Goal: Task Accomplishment & Management: Manage account settings

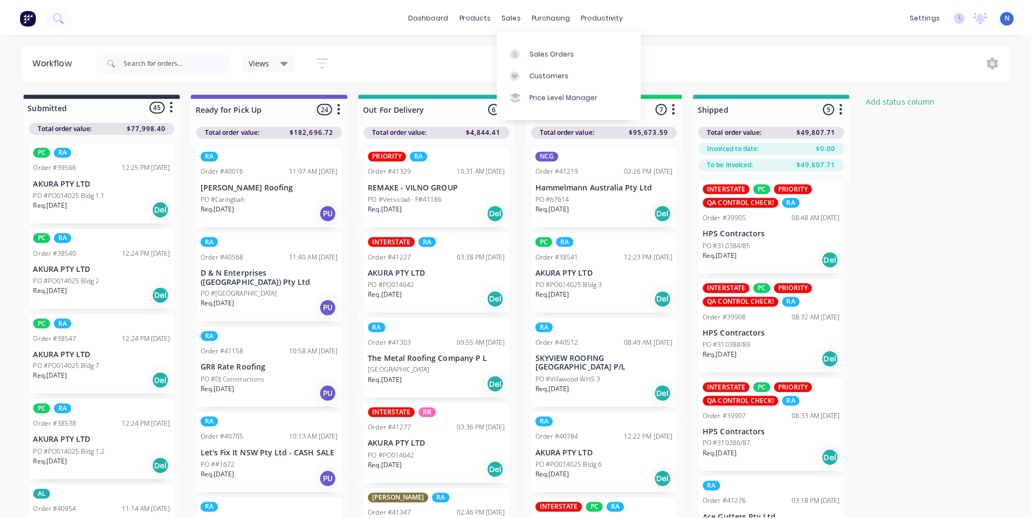
scroll to position [215, 0]
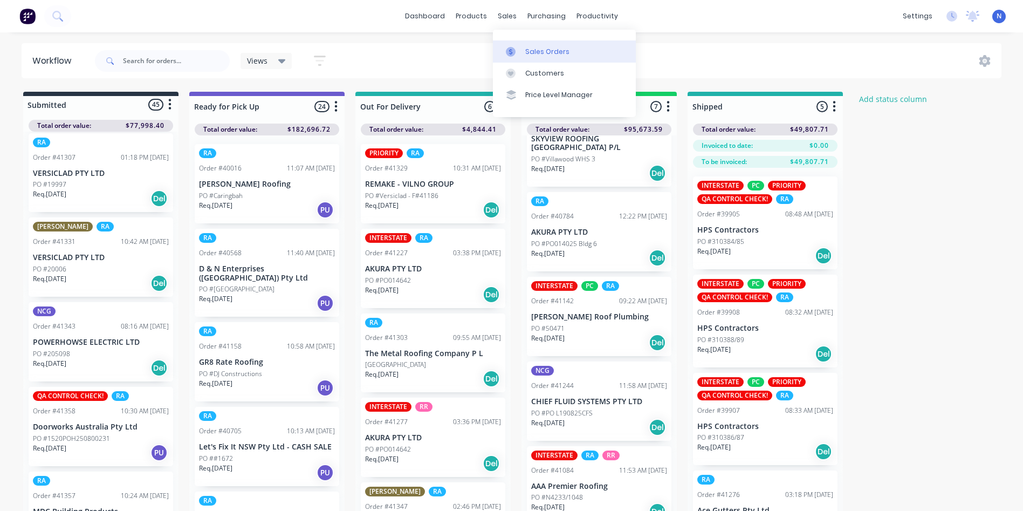
click at [536, 49] on div "Sales Orders" at bounding box center [547, 52] width 44 height 10
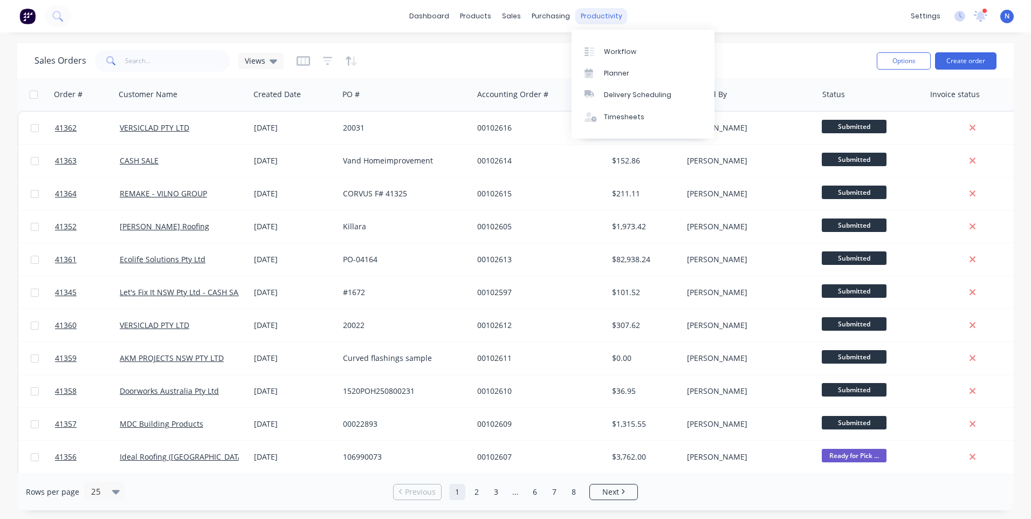
click at [602, 19] on div "productivity" at bounding box center [601, 16] width 52 height 16
click at [615, 51] on div "Workflow" at bounding box center [620, 52] width 32 height 10
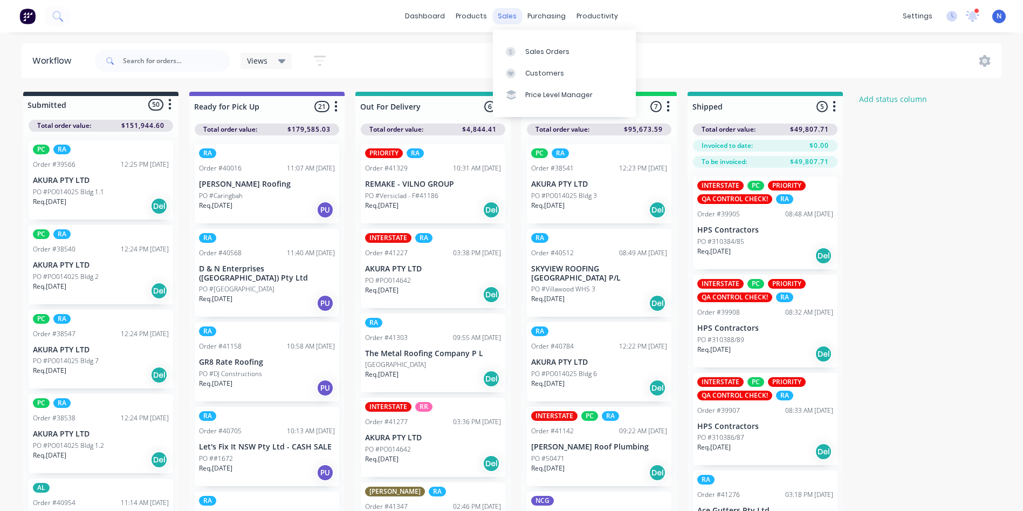
click at [504, 19] on div "sales" at bounding box center [507, 16] width 30 height 16
copy div "a"
click at [509, 18] on div "sales" at bounding box center [507, 16] width 30 height 16
click at [535, 50] on div "Sales Orders" at bounding box center [547, 52] width 44 height 10
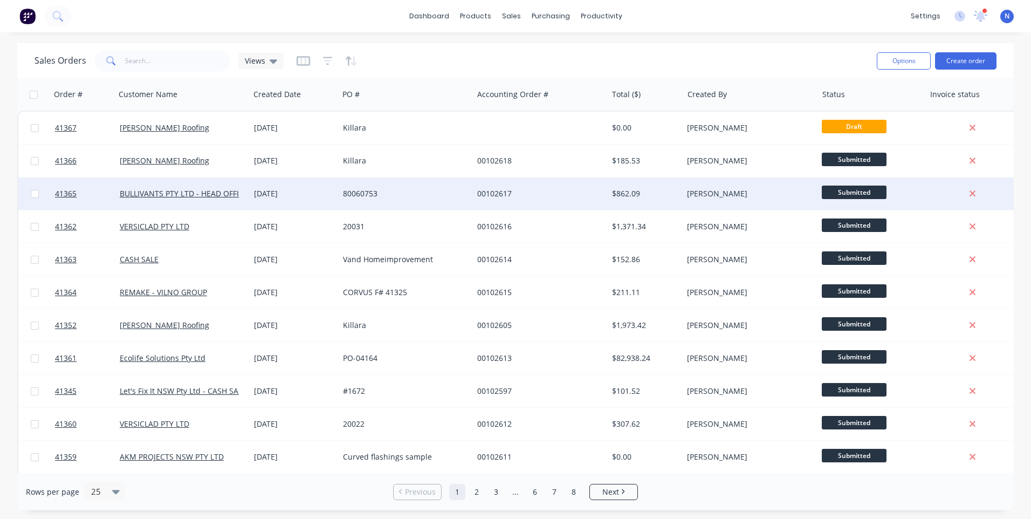
click at [459, 197] on div "80060753" at bounding box center [403, 193] width 120 height 11
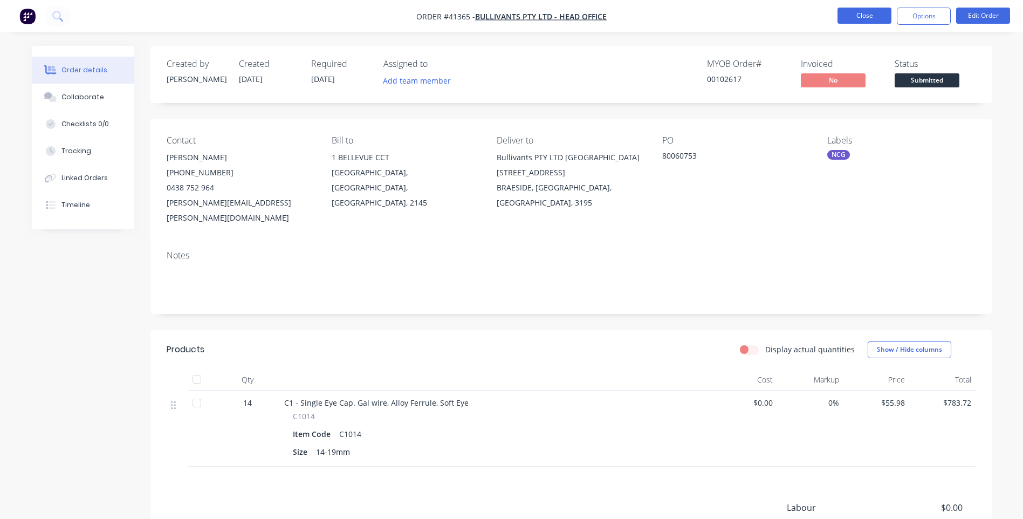
click at [850, 11] on button "Close" at bounding box center [864, 16] width 54 height 16
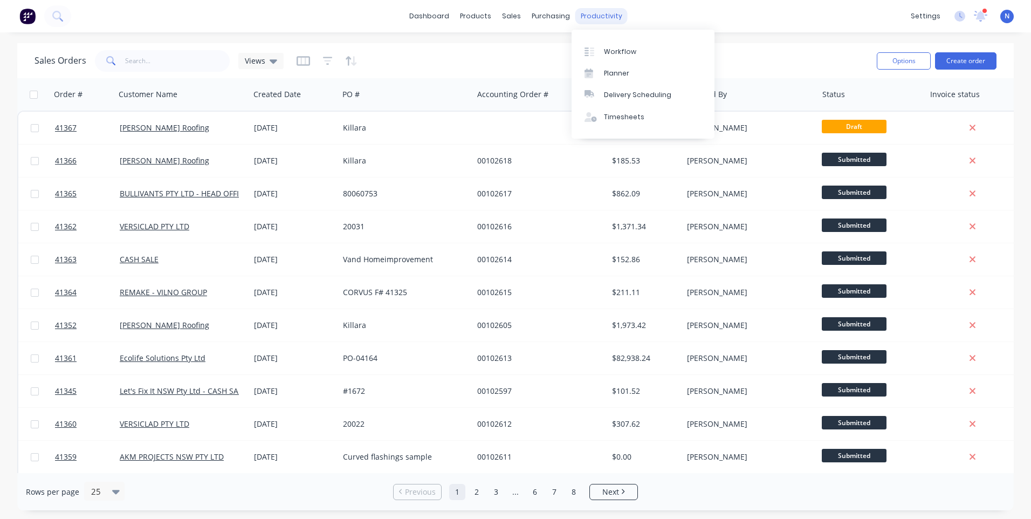
click at [609, 20] on div "productivity" at bounding box center [601, 16] width 52 height 16
click at [610, 58] on link "Workflow" at bounding box center [643, 51] width 143 height 22
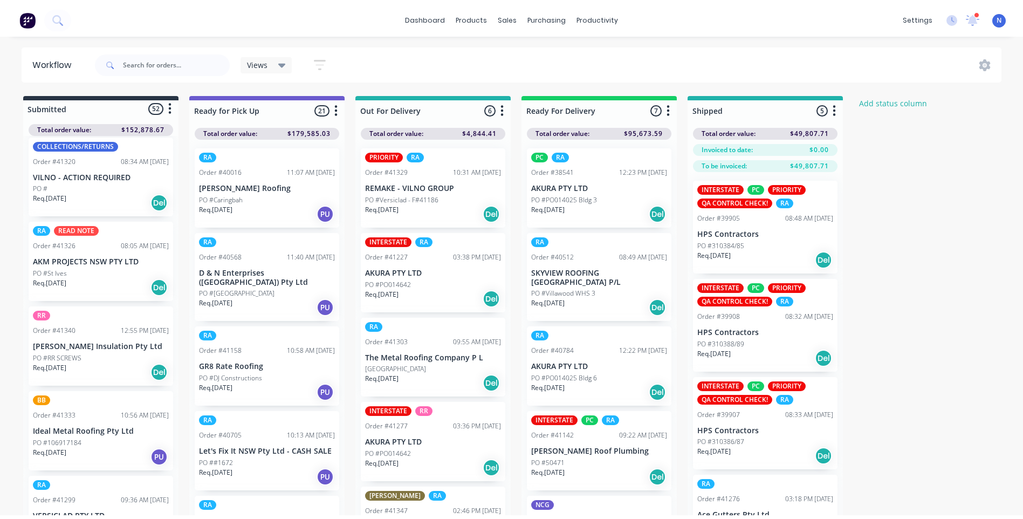
scroll to position [1106, 0]
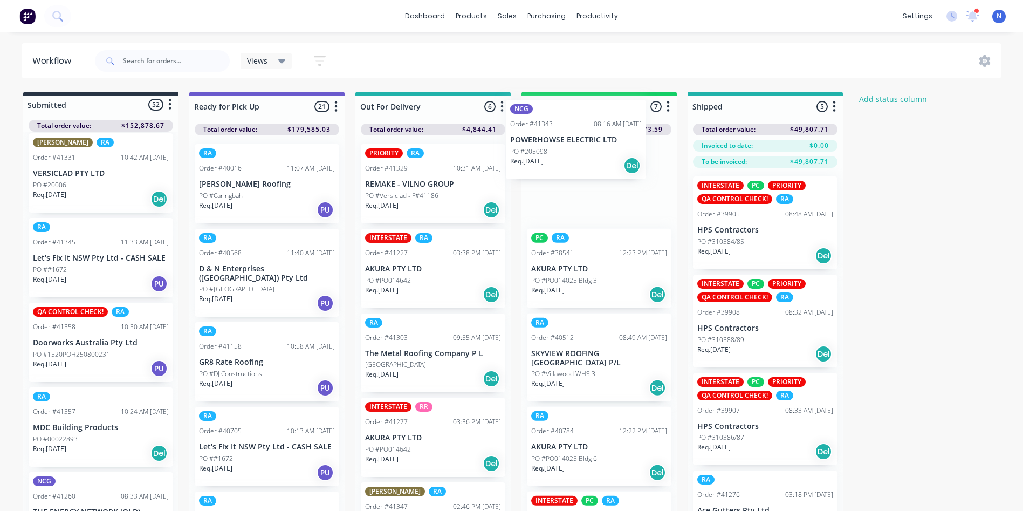
drag, startPoint x: 50, startPoint y: 359, endPoint x: 530, endPoint y: 154, distance: 522.2
click at [530, 154] on div "Submitted 52 Status colour #273444 hex #273444 Save Cancel Summaries Total orde…" at bounding box center [578, 320] width 1173 height 457
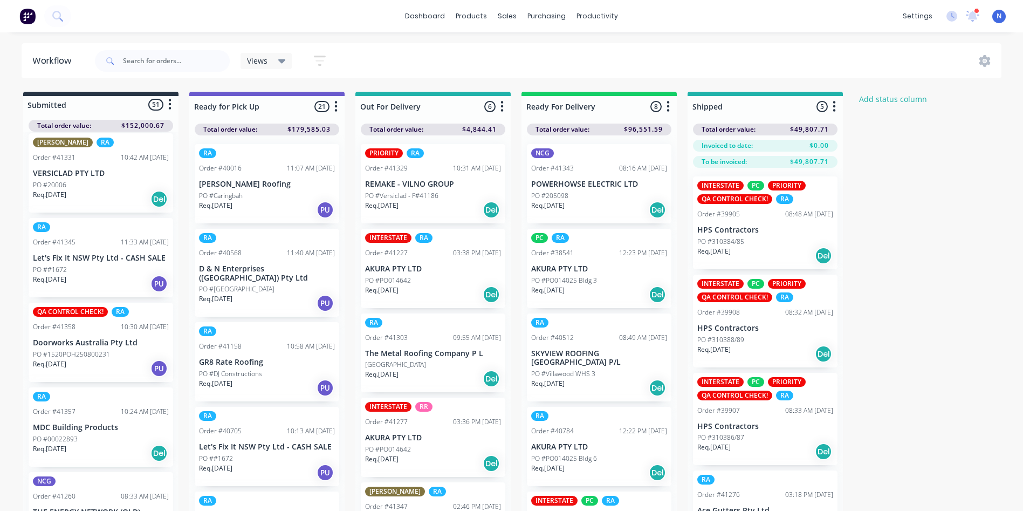
click at [565, 201] on p "Req. [DATE]" at bounding box center [547, 206] width 33 height 10
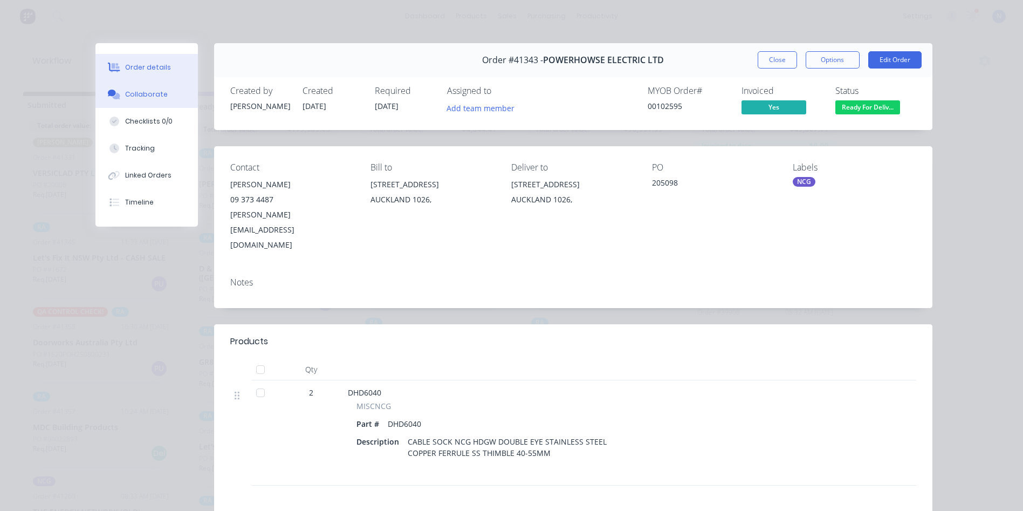
click at [143, 92] on div "Collaborate" at bounding box center [146, 95] width 43 height 10
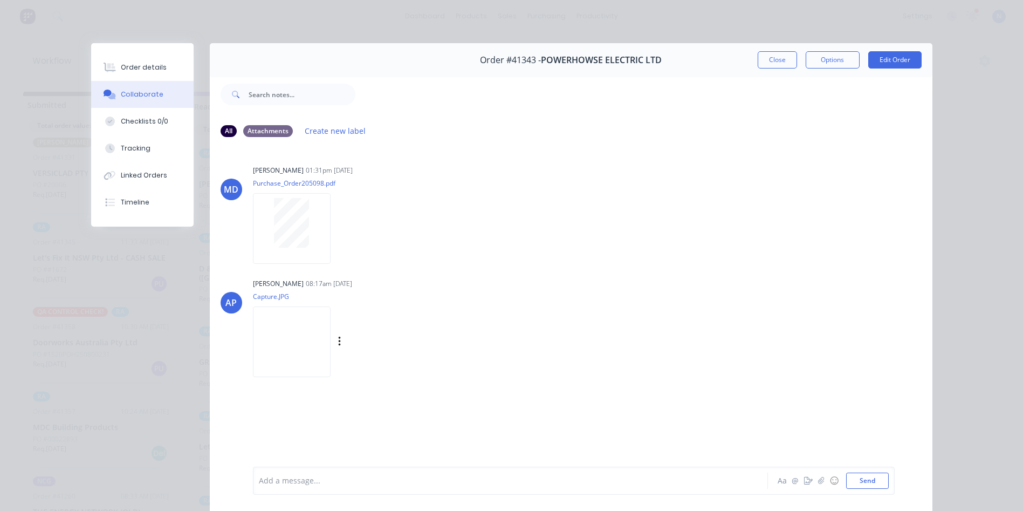
click at [289, 347] on img at bounding box center [292, 341] width 78 height 71
click at [451, 486] on div "Add a message..." at bounding box center [495, 480] width 472 height 16
click at [777, 57] on button "Close" at bounding box center [777, 59] width 39 height 17
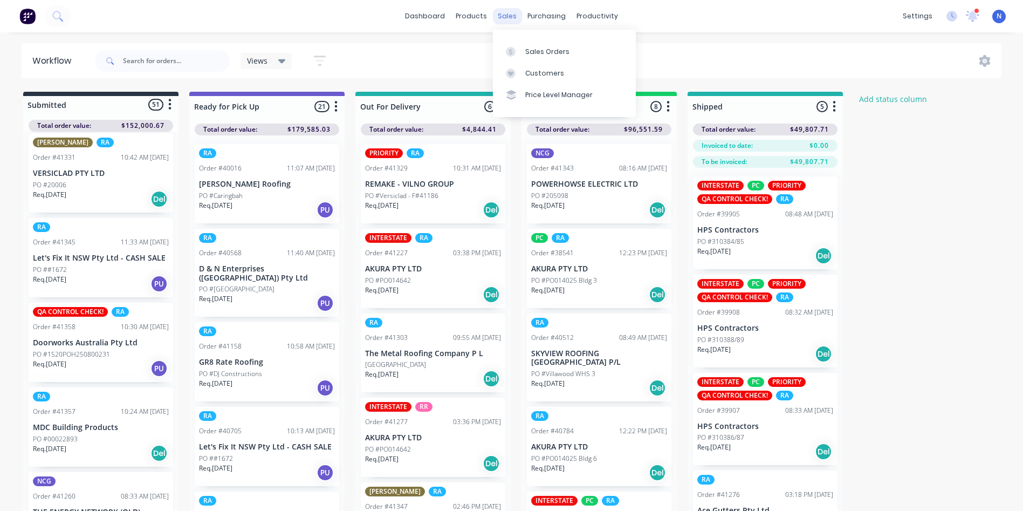
click at [509, 16] on div "sales" at bounding box center [507, 16] width 30 height 16
click at [526, 47] on div "Sales Orders" at bounding box center [547, 52] width 44 height 10
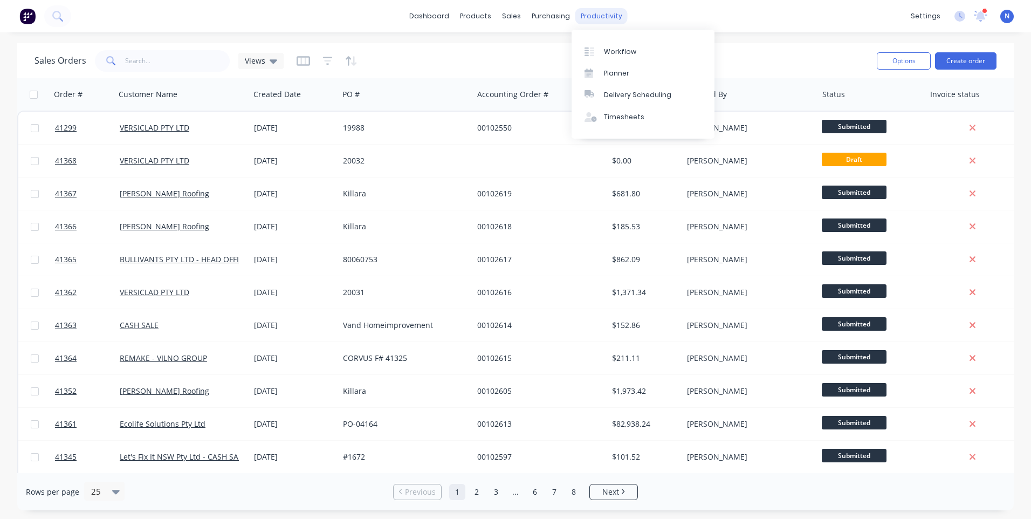
click at [594, 15] on div "productivity" at bounding box center [601, 16] width 52 height 16
click at [614, 47] on div "Workflow" at bounding box center [620, 52] width 32 height 10
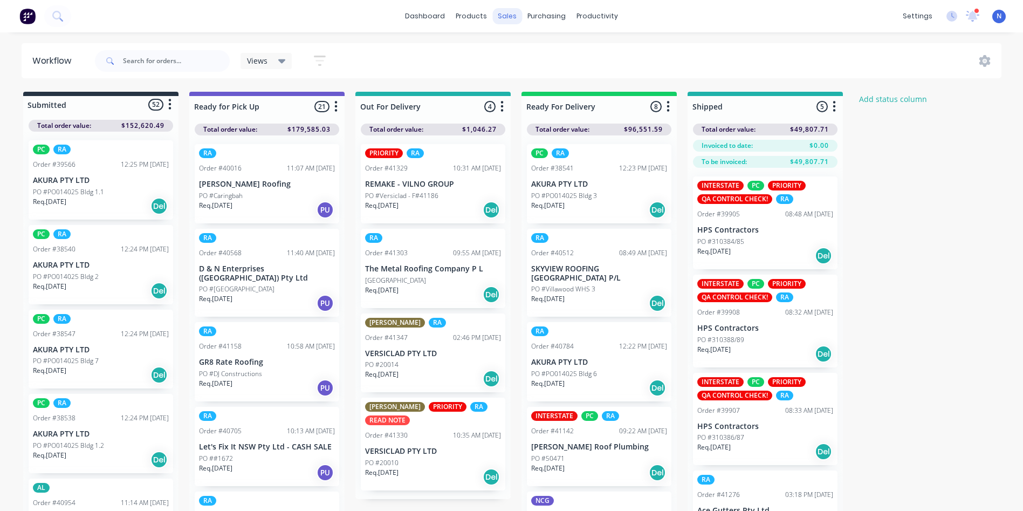
click at [509, 18] on div "sales" at bounding box center [507, 16] width 30 height 16
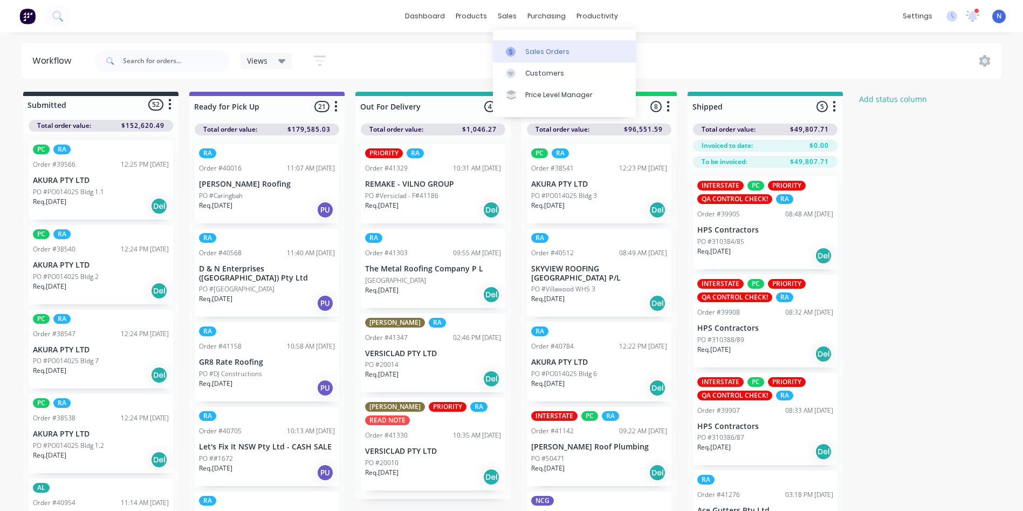
click at [536, 53] on div "Sales Orders" at bounding box center [547, 52] width 44 height 10
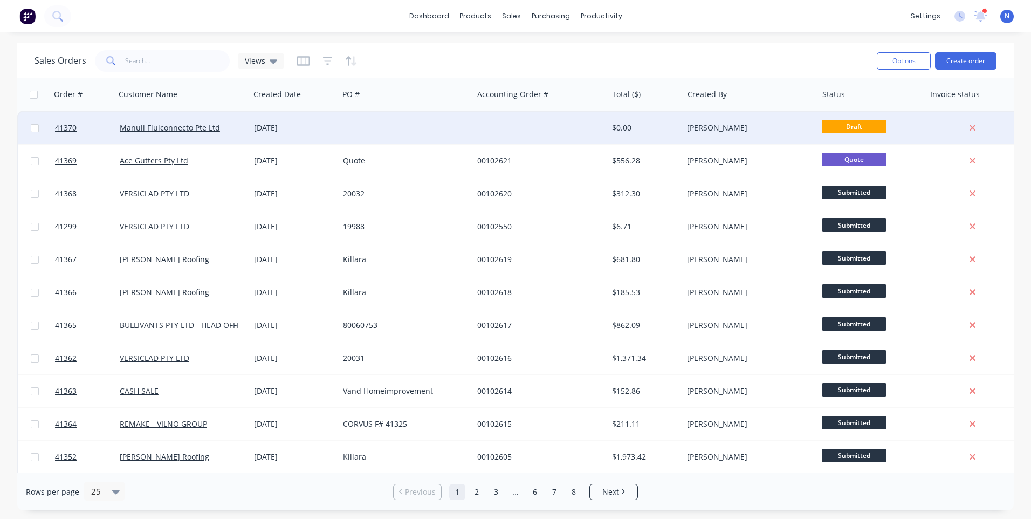
click at [468, 128] on div at bounding box center [406, 128] width 134 height 32
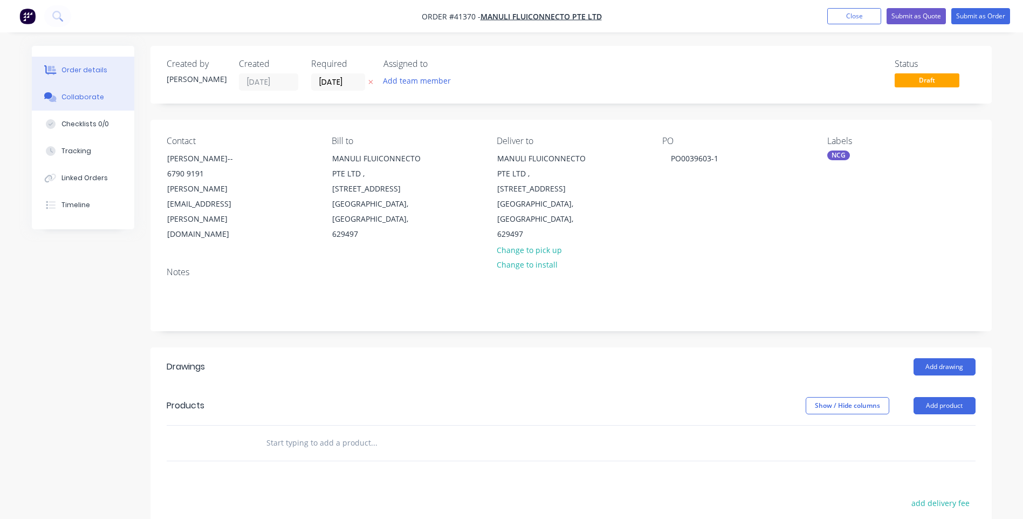
click at [86, 98] on div "Collaborate" at bounding box center [82, 97] width 43 height 10
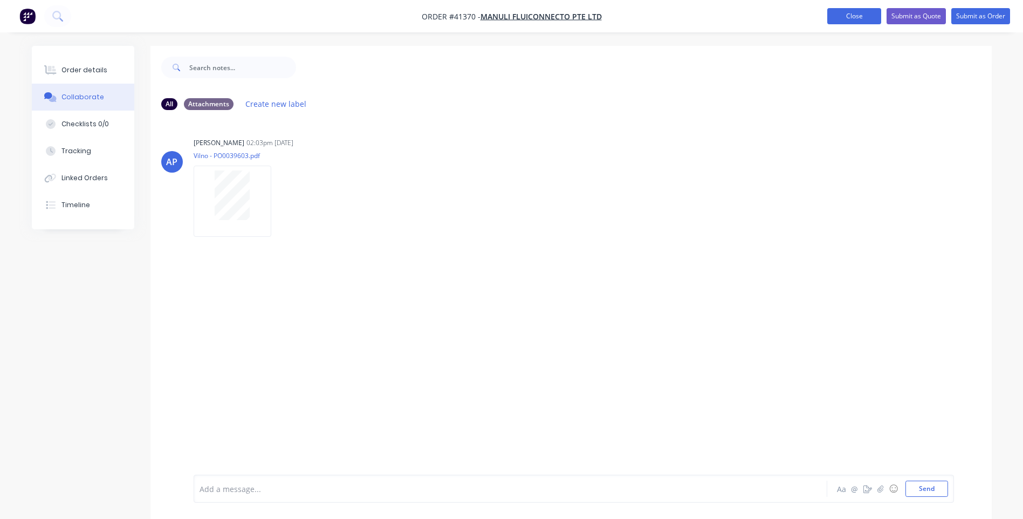
click at [835, 15] on button "Close" at bounding box center [854, 16] width 54 height 16
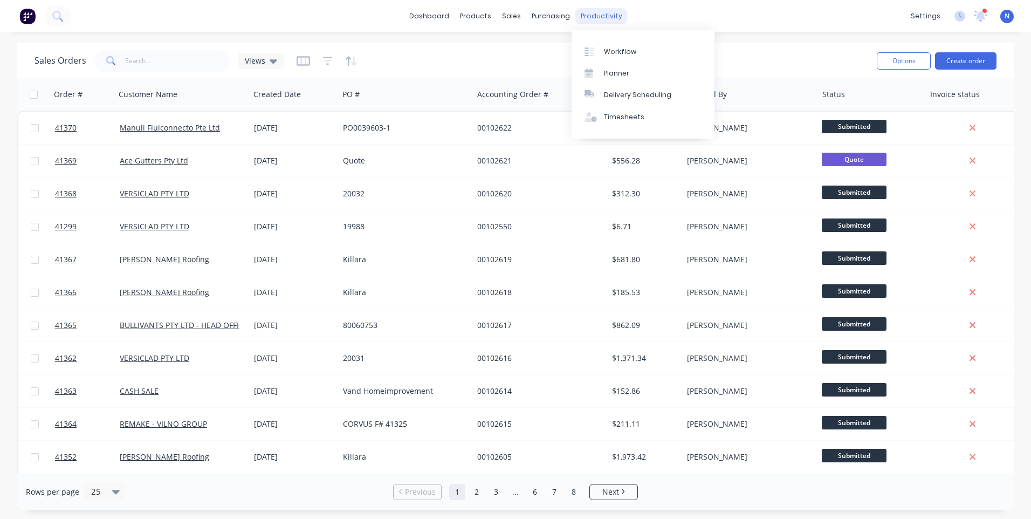
click at [602, 16] on div "productivity" at bounding box center [601, 16] width 52 height 16
click at [612, 51] on div "Workflow" at bounding box center [620, 52] width 32 height 10
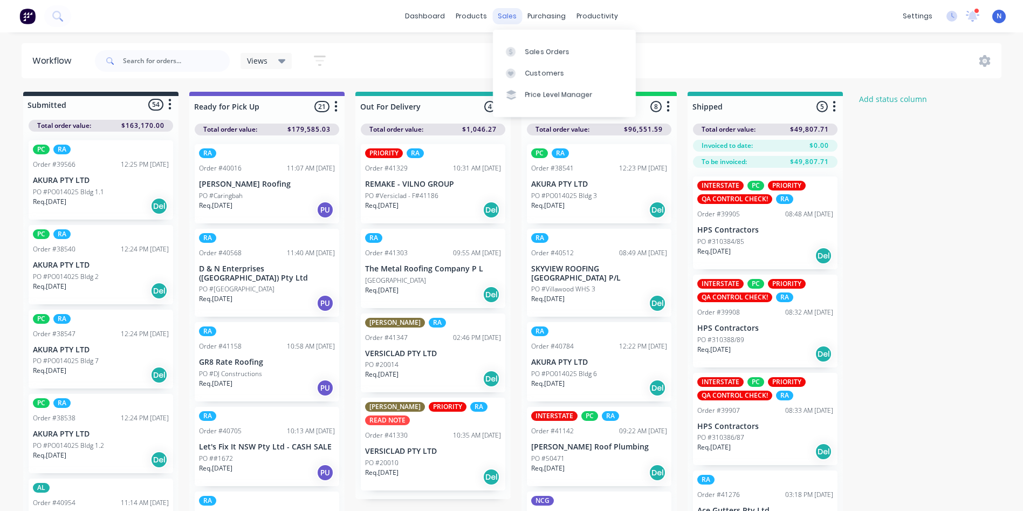
click at [507, 20] on div "sales" at bounding box center [507, 16] width 30 height 16
click at [545, 58] on link "Sales Orders" at bounding box center [564, 51] width 143 height 22
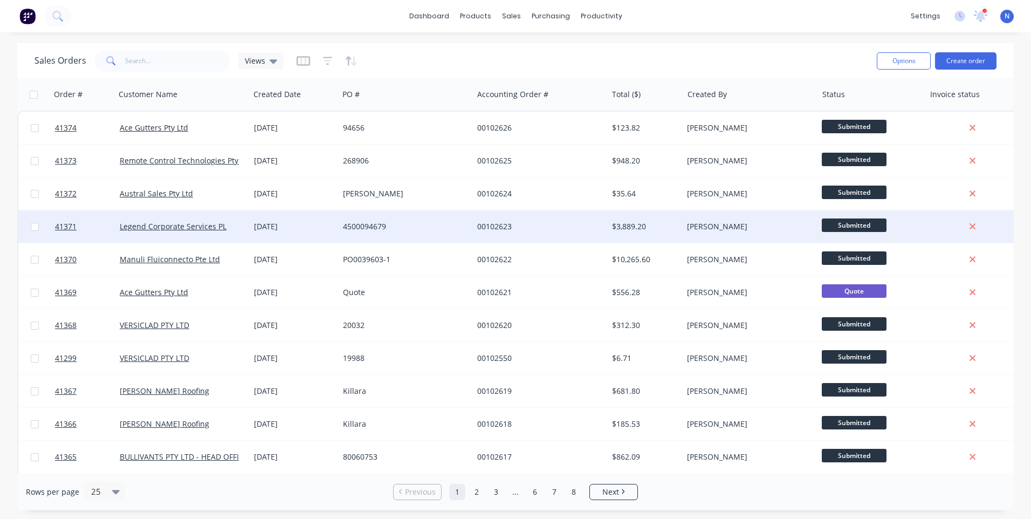
click at [520, 230] on div "00102623" at bounding box center [537, 226] width 120 height 11
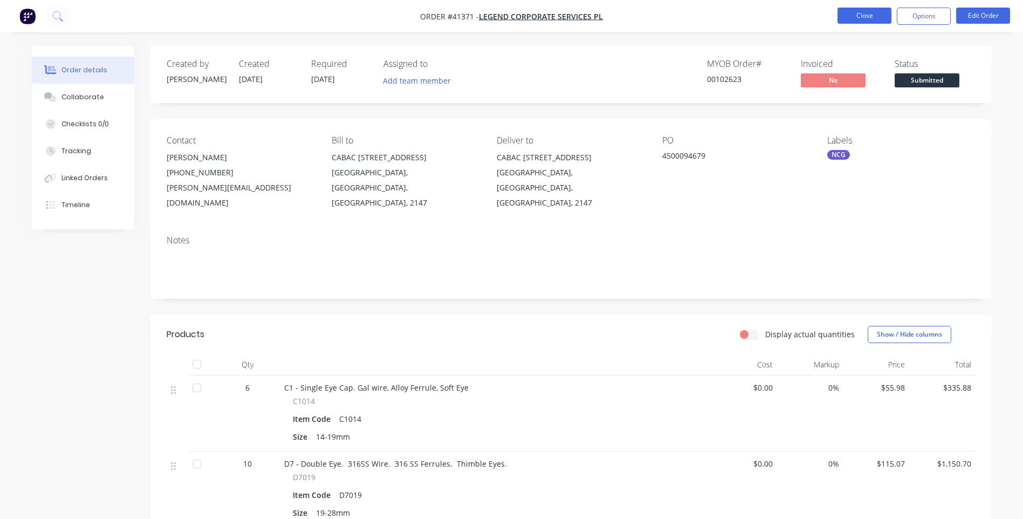
click at [874, 12] on button "Close" at bounding box center [864, 16] width 54 height 16
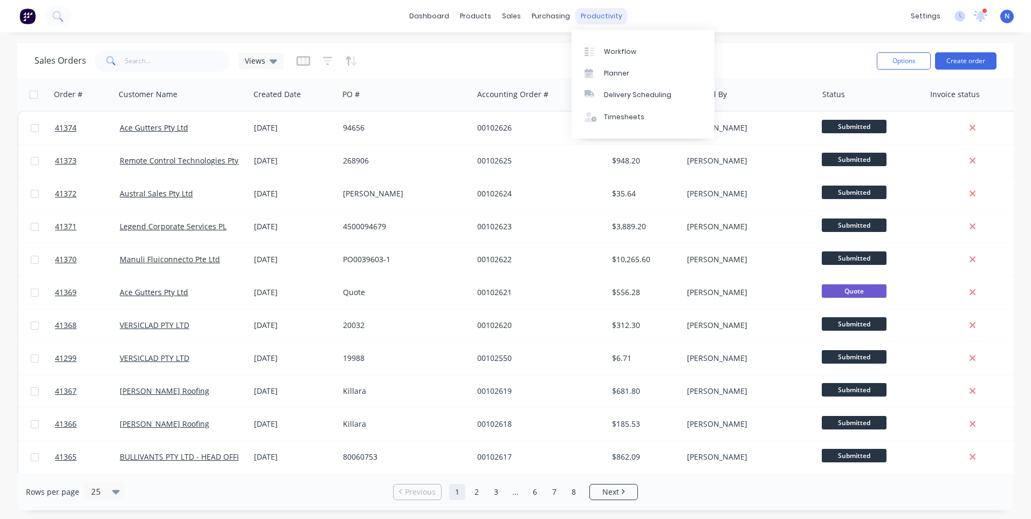
click at [603, 22] on div "productivity" at bounding box center [601, 16] width 52 height 16
click at [641, 59] on link "Workflow" at bounding box center [643, 51] width 143 height 22
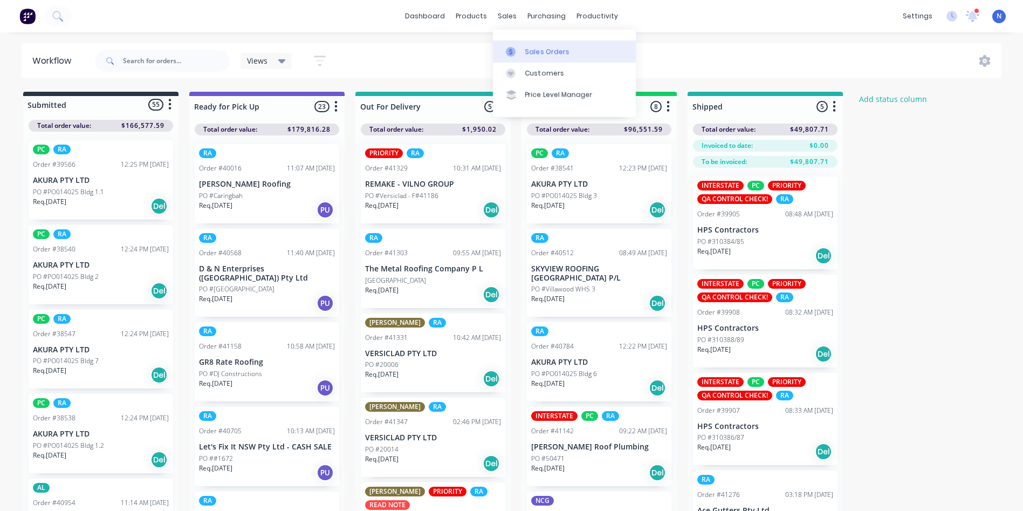
drag, startPoint x: 505, startPoint y: 18, endPoint x: 530, endPoint y: 43, distance: 35.5
click at [505, 18] on div "sales" at bounding box center [507, 16] width 30 height 16
click at [538, 50] on div "Sales Orders" at bounding box center [547, 52] width 44 height 10
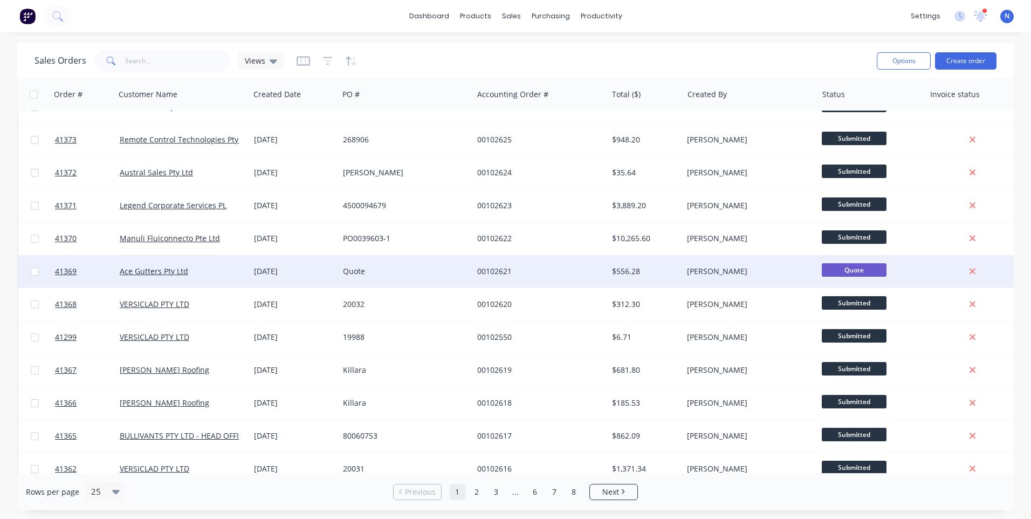
scroll to position [108, 0]
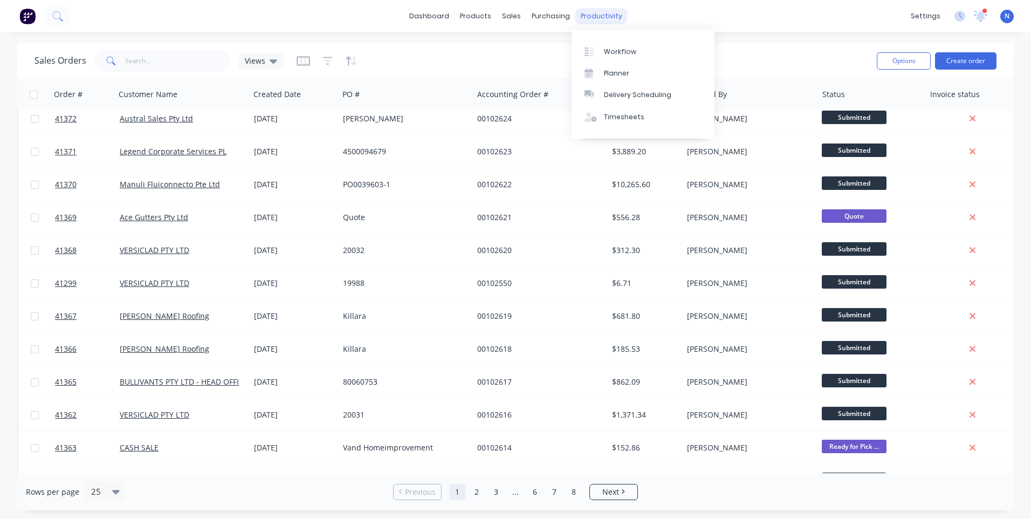
click at [608, 24] on div "productivity" at bounding box center [601, 16] width 52 height 16
click at [615, 52] on div "Workflow" at bounding box center [620, 52] width 32 height 10
